Goal: Task Accomplishment & Management: Use online tool/utility

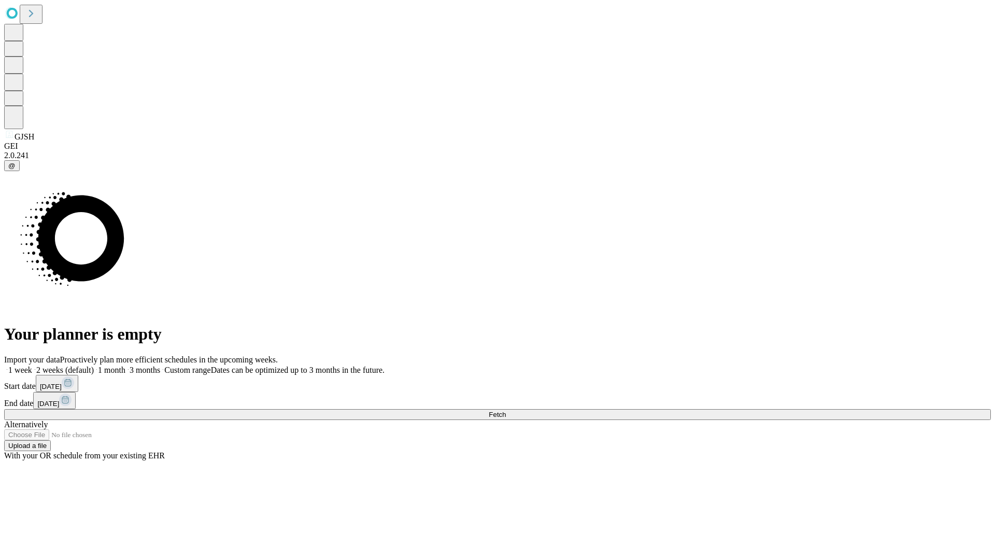
click at [506, 411] on span "Fetch" at bounding box center [497, 415] width 17 height 8
